Goal: Information Seeking & Learning: Find specific fact

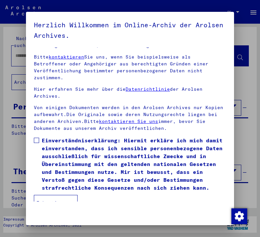
click at [37, 138] on span at bounding box center [36, 140] width 5 height 5
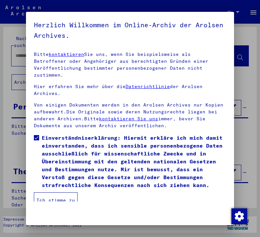
scroll to position [100, 0]
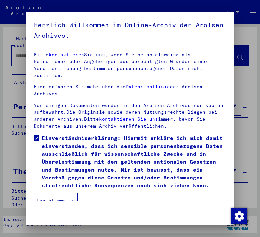
click at [63, 197] on button "Ich stimme zu" at bounding box center [56, 200] width 44 height 16
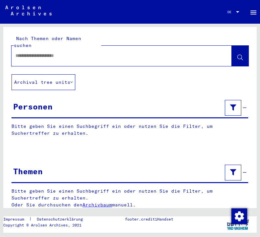
click at [62, 52] on input "text" at bounding box center [115, 55] width 200 height 7
paste input "*********"
type input "*********"
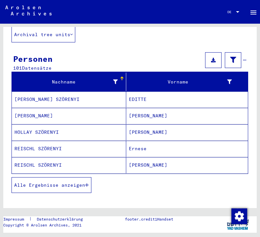
scroll to position [72, 0]
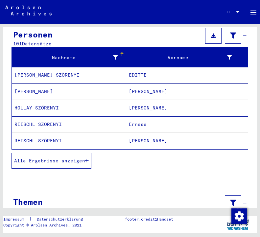
click at [36, 153] on button "Alle Ergebnisse anzeigen" at bounding box center [51, 161] width 80 height 16
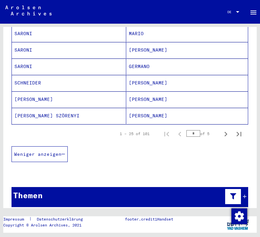
scroll to position [430, 0]
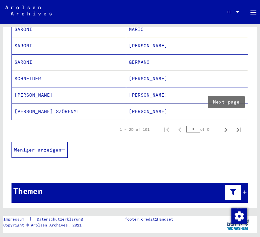
click at [225, 127] on icon "Next page" at bounding box center [225, 129] width 3 height 5
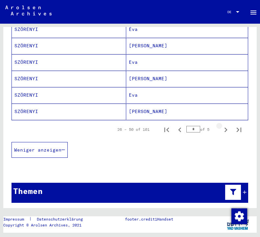
click at [225, 127] on icon "Next page" at bounding box center [225, 129] width 3 height 5
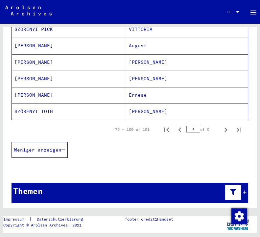
click at [225, 127] on icon "Next page" at bounding box center [225, 129] width 3 height 5
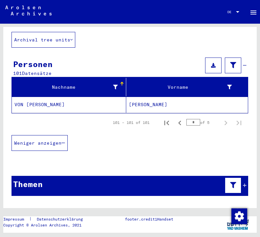
scroll to position [35, 0]
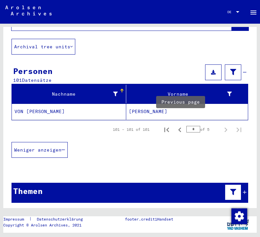
click at [180, 125] on icon "Previous page" at bounding box center [179, 129] width 9 height 9
type input "*"
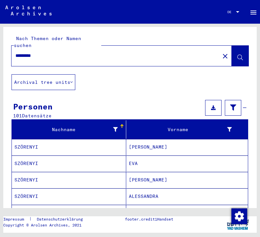
scroll to position [0, 0]
